Goal: Task Accomplishment & Management: Use online tool/utility

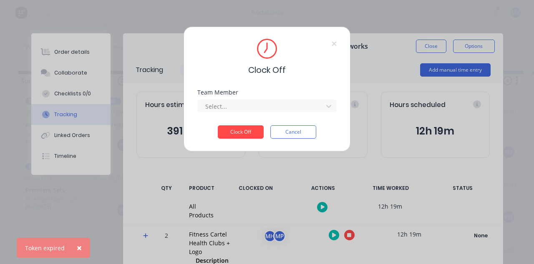
click at [350, 88] on div "Clock Off Team Member Select... Clock Off Cancel" at bounding box center [267, 89] width 167 height 125
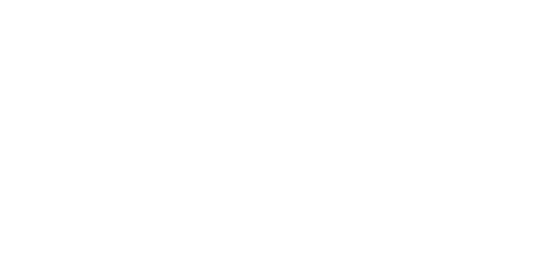
click at [77, 113] on div "Tracking" at bounding box center [65, 115] width 23 height 8
click at [351, 235] on icon "button" at bounding box center [349, 236] width 4 height 4
click at [264, 130] on button "Clock Off" at bounding box center [241, 132] width 46 height 13
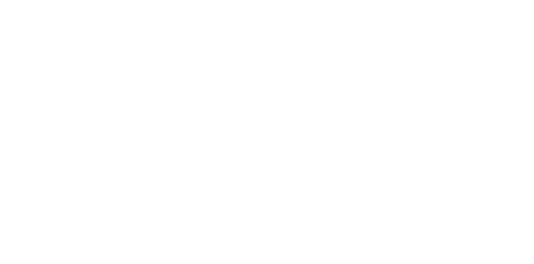
click at [355, 235] on button "button" at bounding box center [349, 235] width 10 height 10
click at [264, 134] on button "Clock Off" at bounding box center [241, 132] width 46 height 13
